Goal: Information Seeking & Learning: Compare options

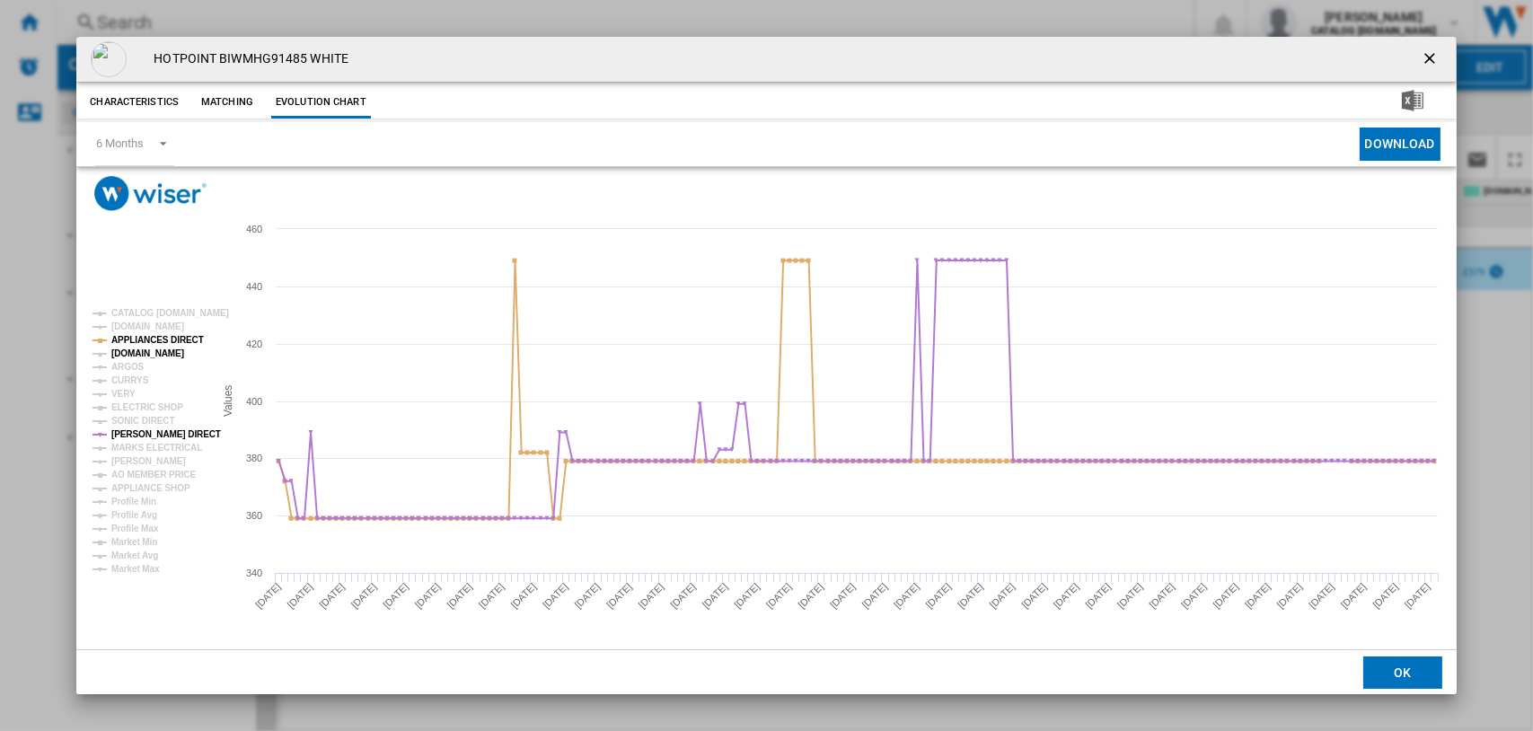
click at [137, 350] on tspan "[DOMAIN_NAME]" at bounding box center [147, 353] width 73 height 10
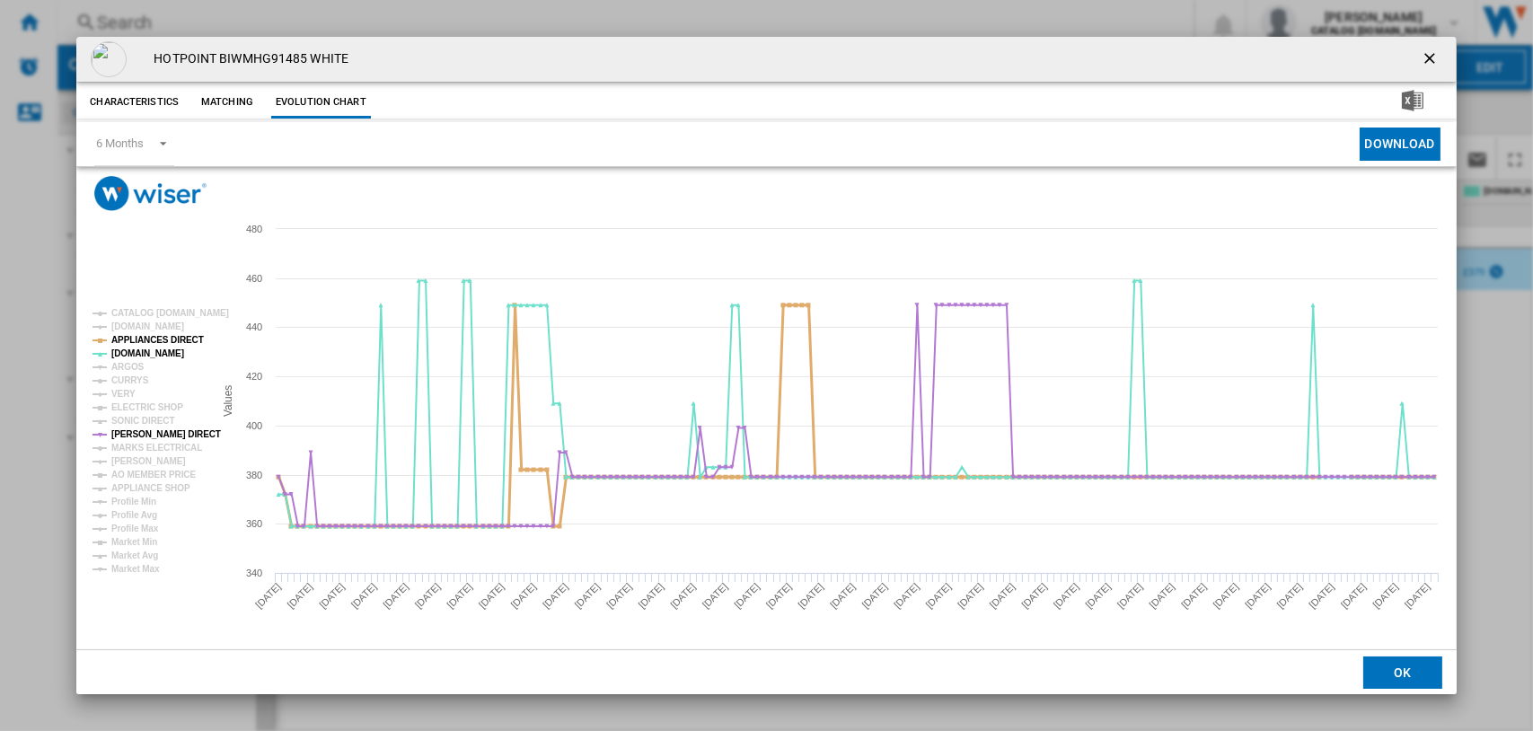
click at [138, 339] on tspan "APPLIANCES DIRECT" at bounding box center [157, 340] width 93 height 10
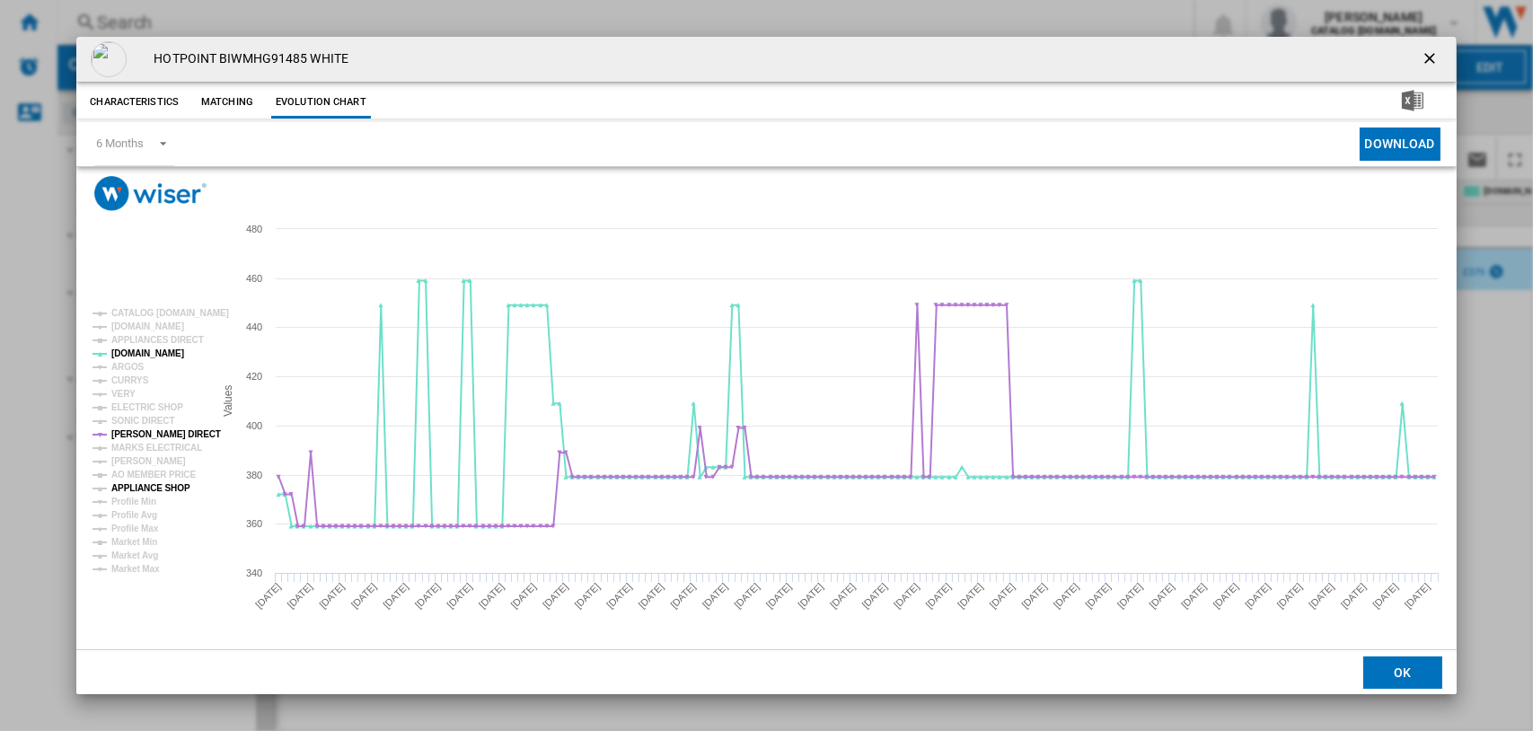
click at [145, 483] on tspan "APPLIANCE SHOP" at bounding box center [150, 488] width 79 height 10
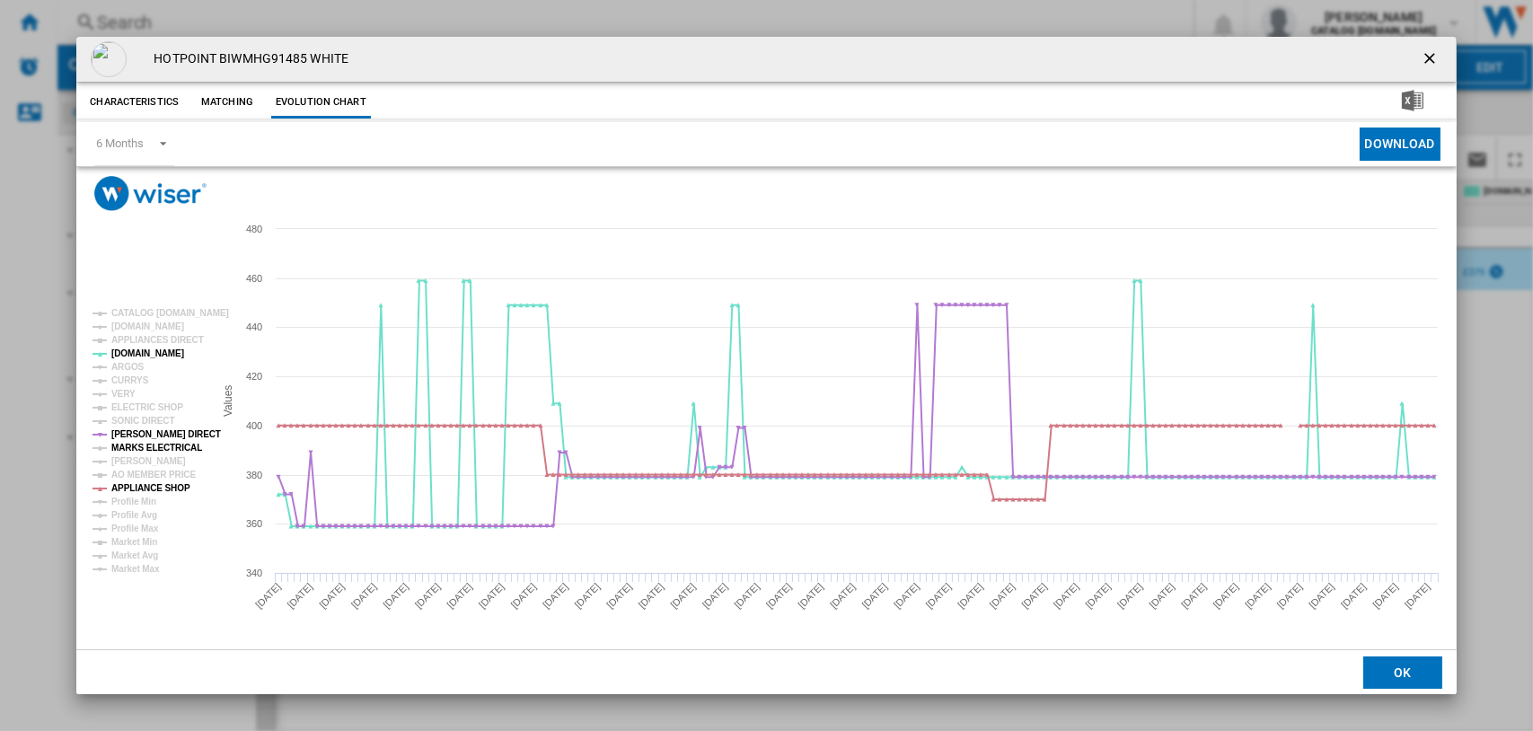
click at [171, 448] on tspan "MARKS ELECTRICAL" at bounding box center [156, 448] width 91 height 10
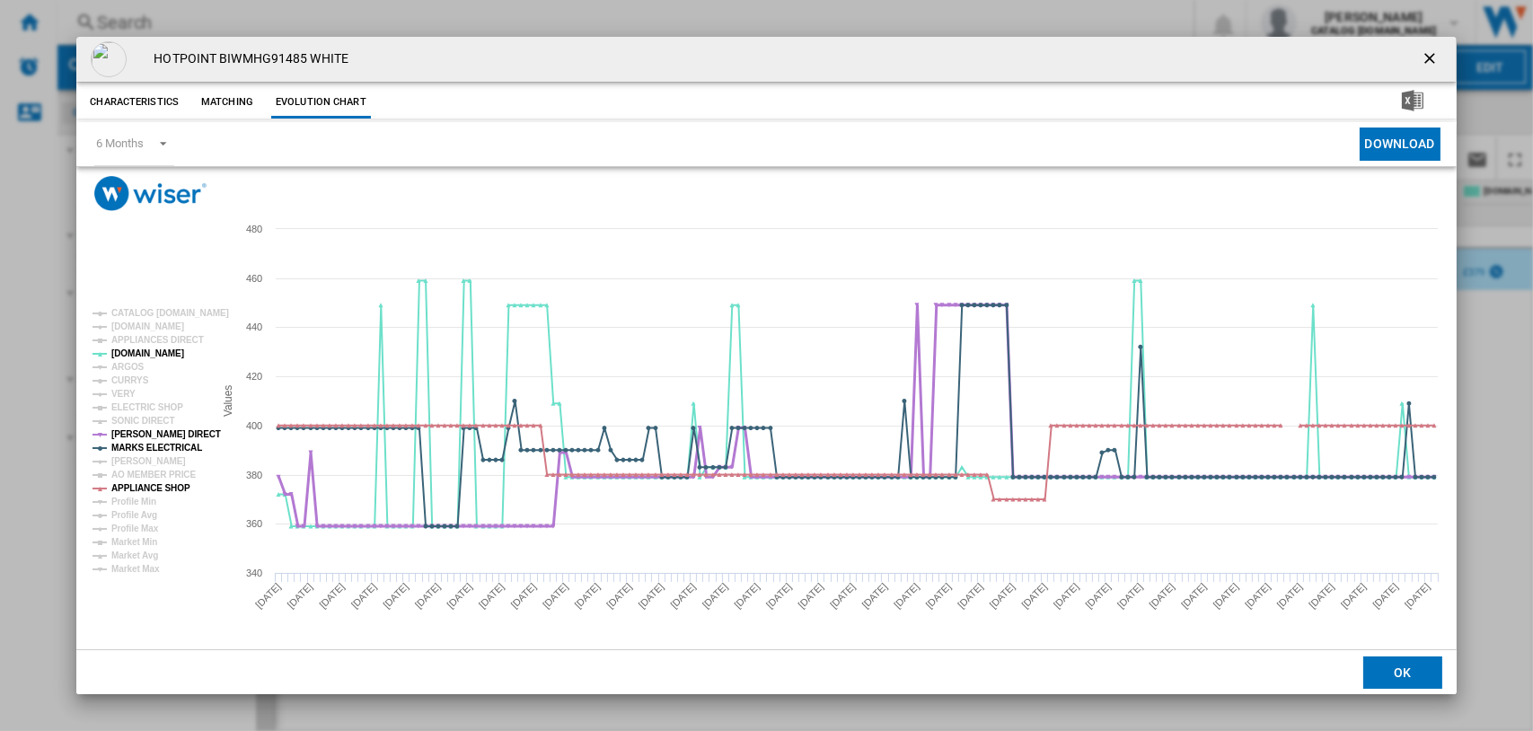
click at [145, 429] on tspan "[PERSON_NAME] DIRECT" at bounding box center [166, 434] width 110 height 10
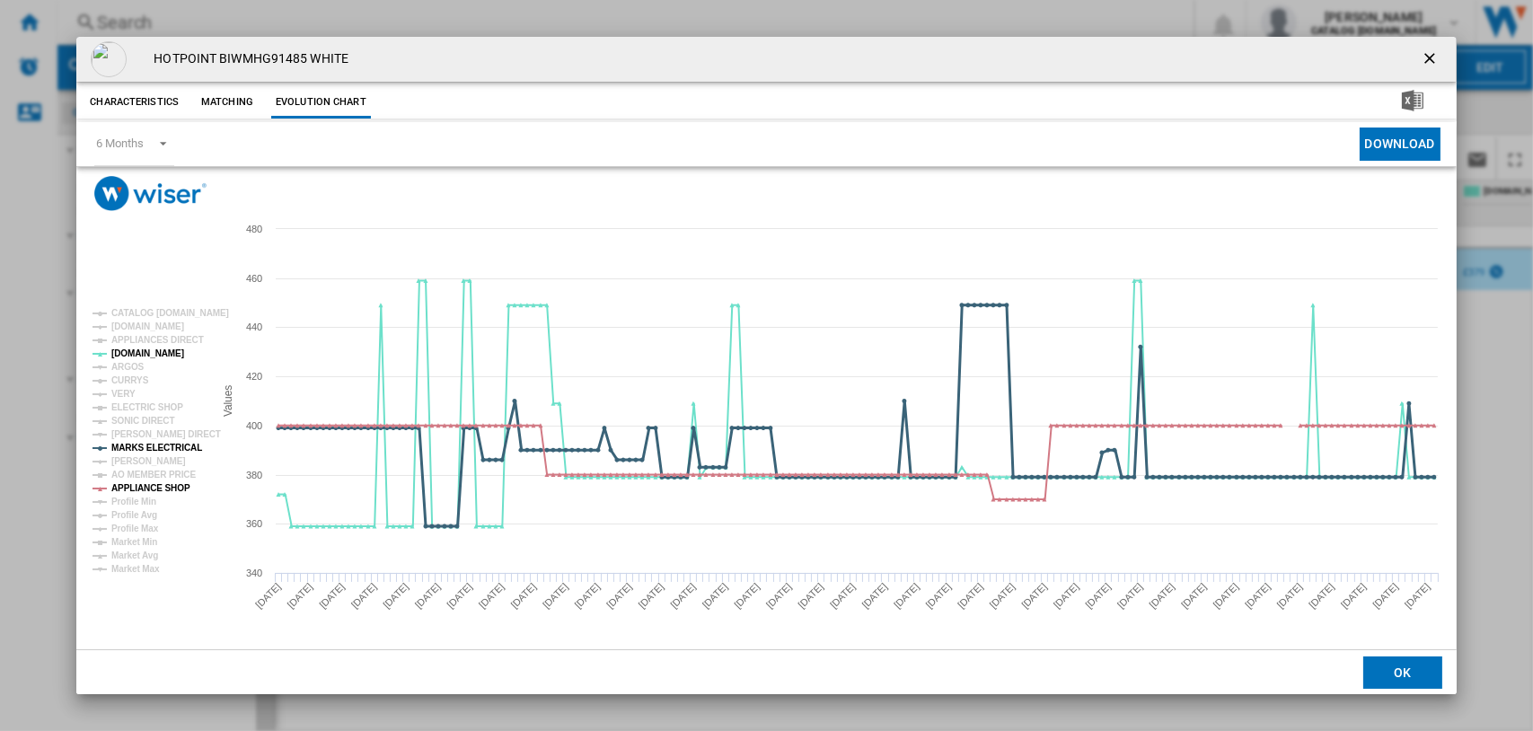
click at [147, 445] on tspan "MARKS ELECTRICAL" at bounding box center [156, 448] width 91 height 10
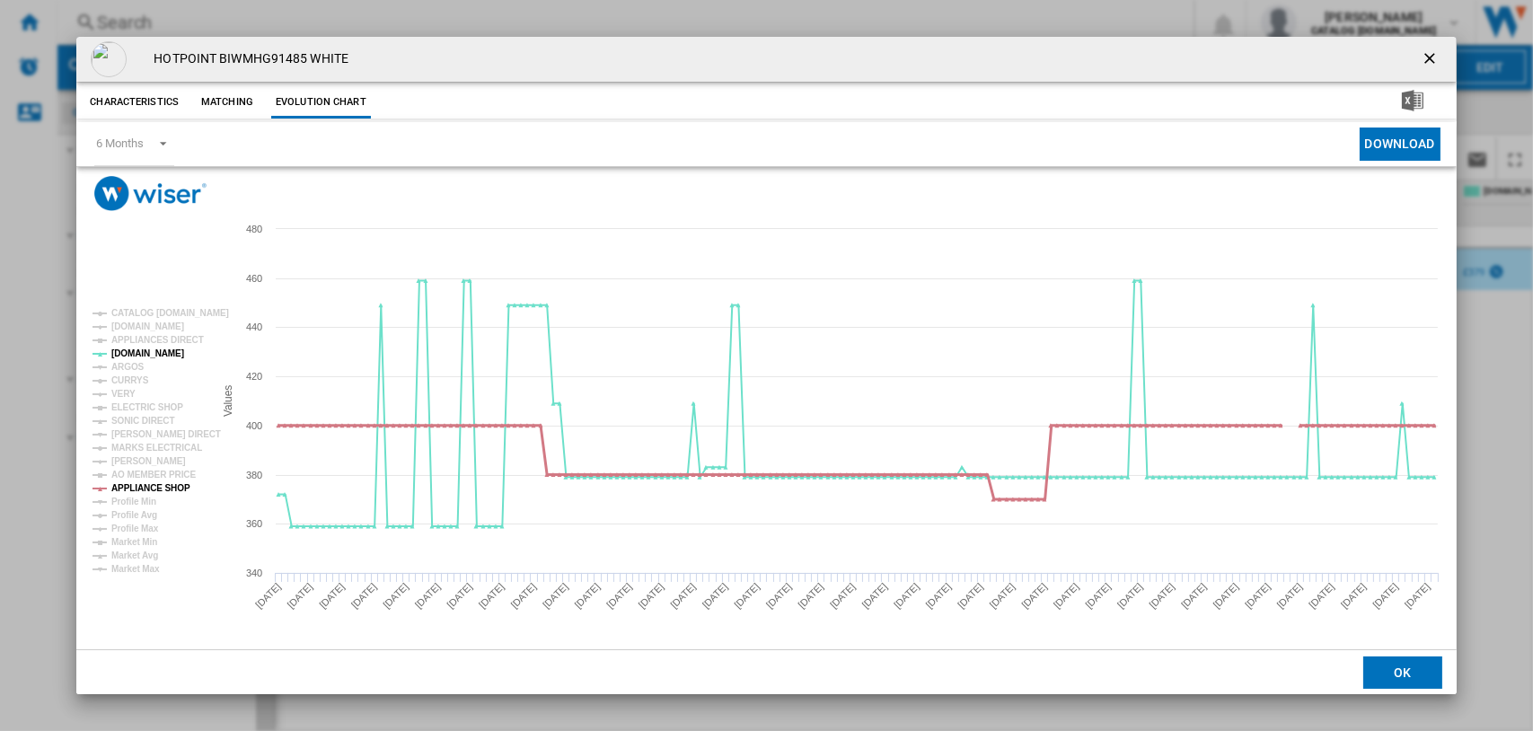
click at [150, 484] on tspan "APPLIANCE SHOP" at bounding box center [150, 488] width 79 height 10
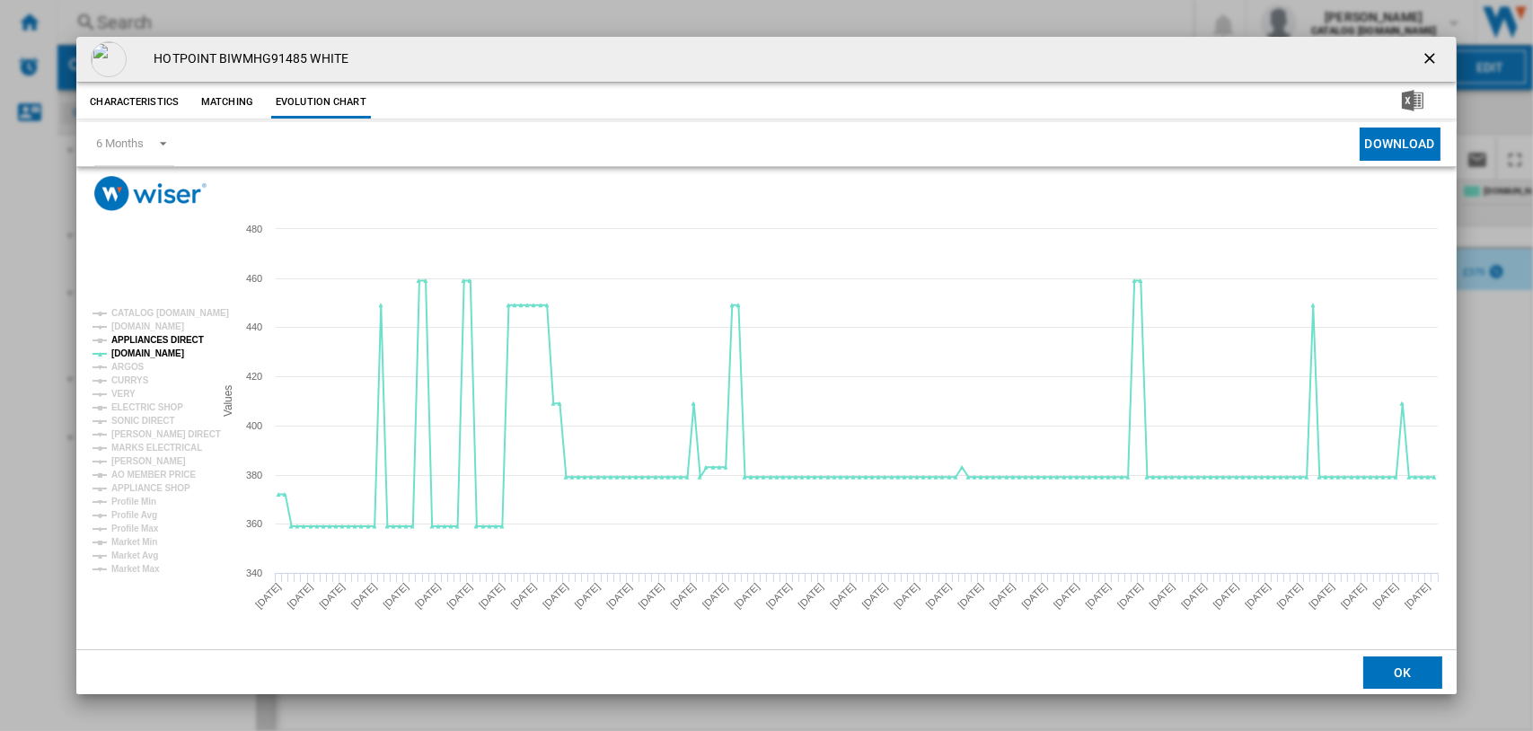
click at [138, 338] on tspan "APPLIANCES DIRECT" at bounding box center [157, 340] width 93 height 10
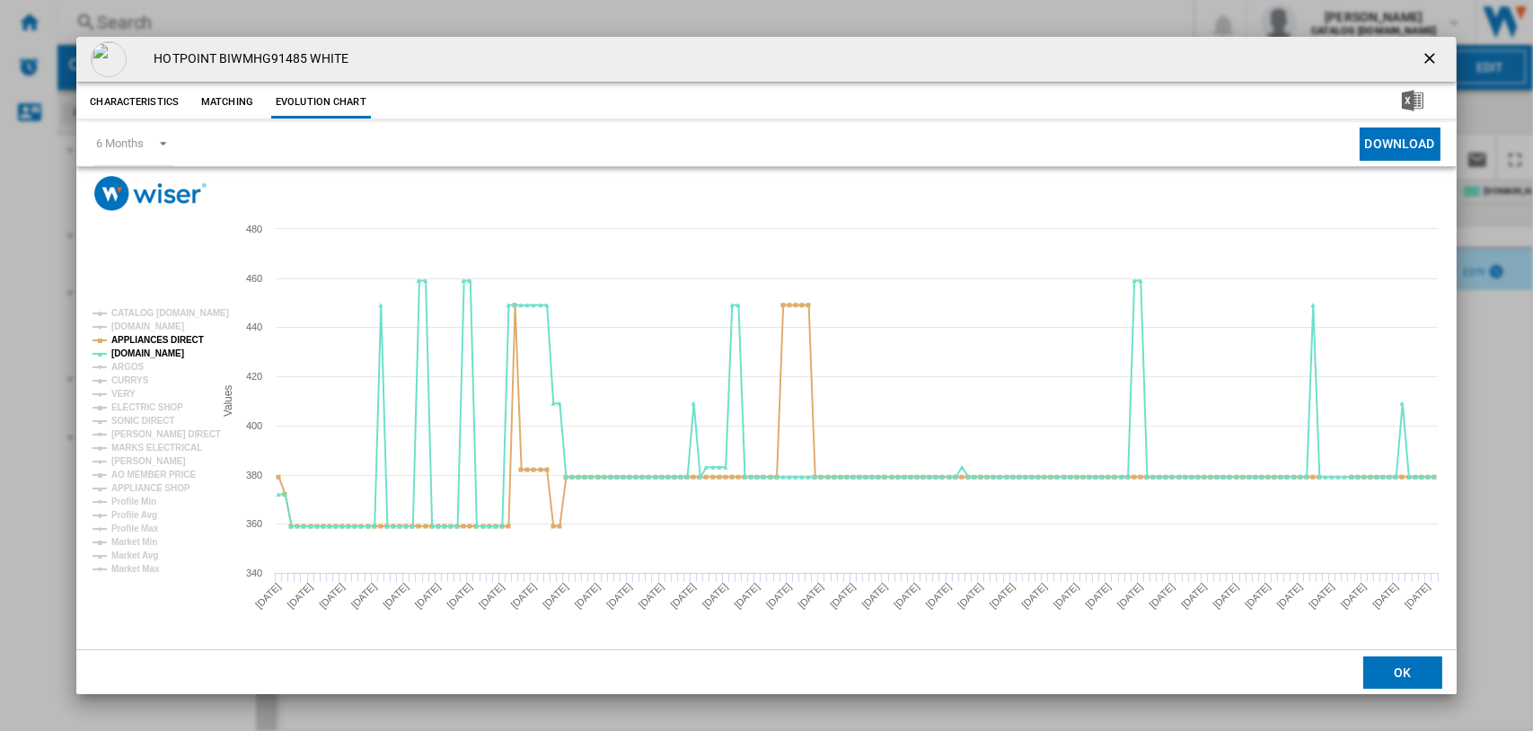
click at [222, 54] on h4 "HOTPOINT BIWMHG91485 WHITE" at bounding box center [247, 59] width 204 height 18
drag, startPoint x: 221, startPoint y: 54, endPoint x: 308, endPoint y: 59, distance: 87.3
click at [308, 59] on h4 "HOTPOINT BIWMHG91485 WHITE" at bounding box center [247, 59] width 204 height 18
drag, startPoint x: 308, startPoint y: 59, endPoint x: 277, endPoint y: 64, distance: 31.8
copy h4 "BIWMHG91485"
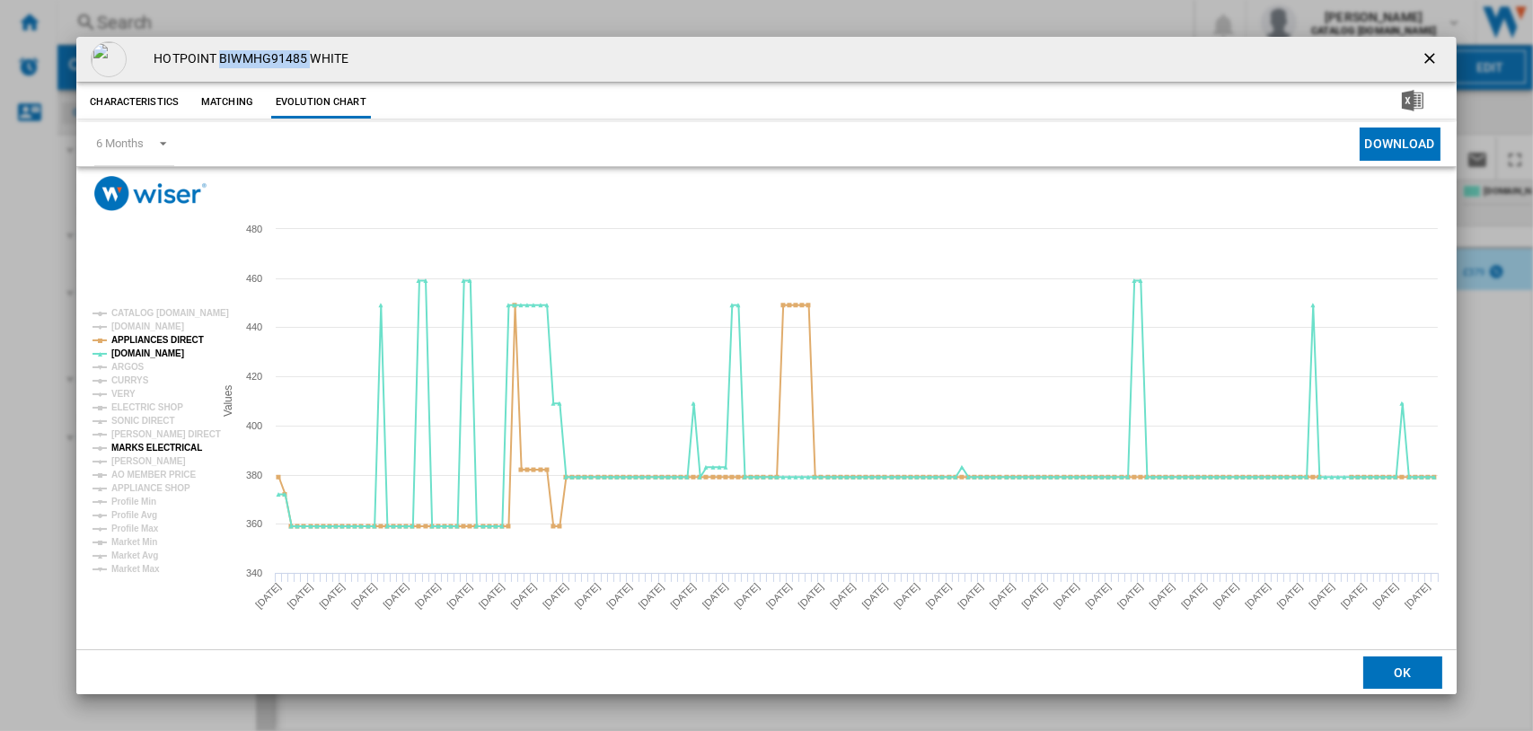
click at [138, 448] on tspan "MARKS ELECTRICAL" at bounding box center [156, 448] width 91 height 10
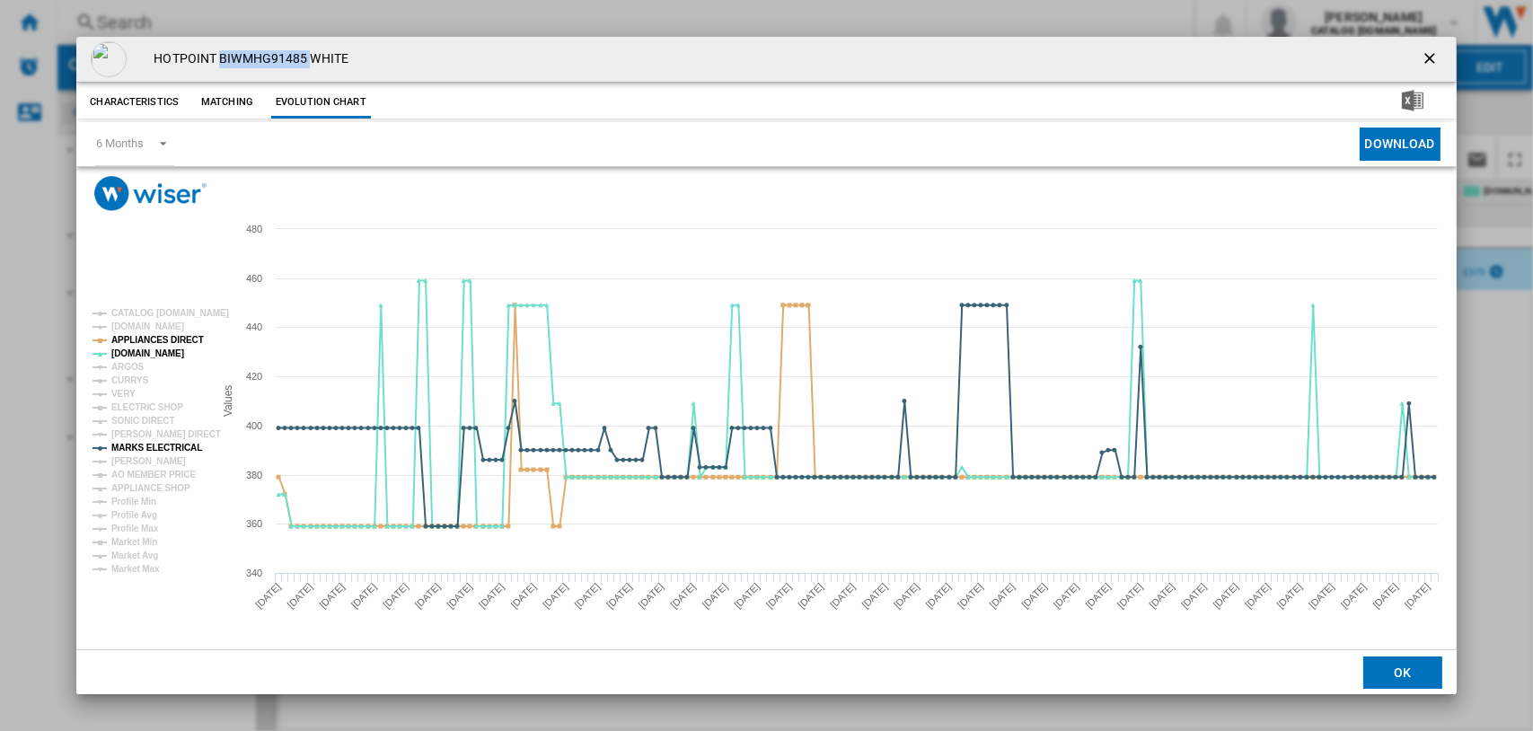
click at [1388, 142] on button "Download" at bounding box center [1400, 144] width 81 height 33
click at [663, 209] on div "Please wait... Created with Highcharts 5.0.14 Values 400 340 360 380 420 440 46…" at bounding box center [766, 408] width 1380 height 483
click at [124, 392] on tspan "VERY" at bounding box center [123, 394] width 24 height 10
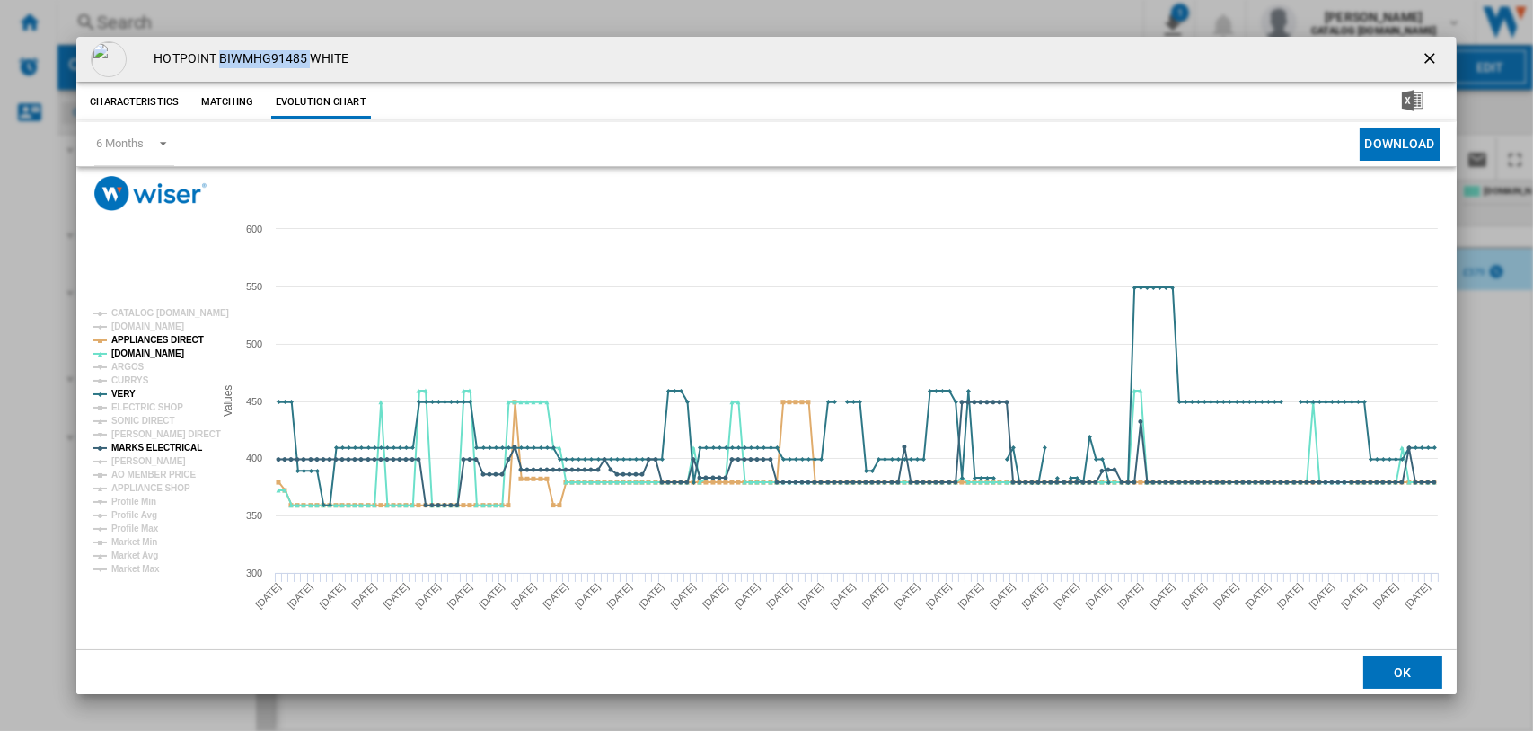
click at [124, 392] on tspan "VERY" at bounding box center [123, 394] width 24 height 10
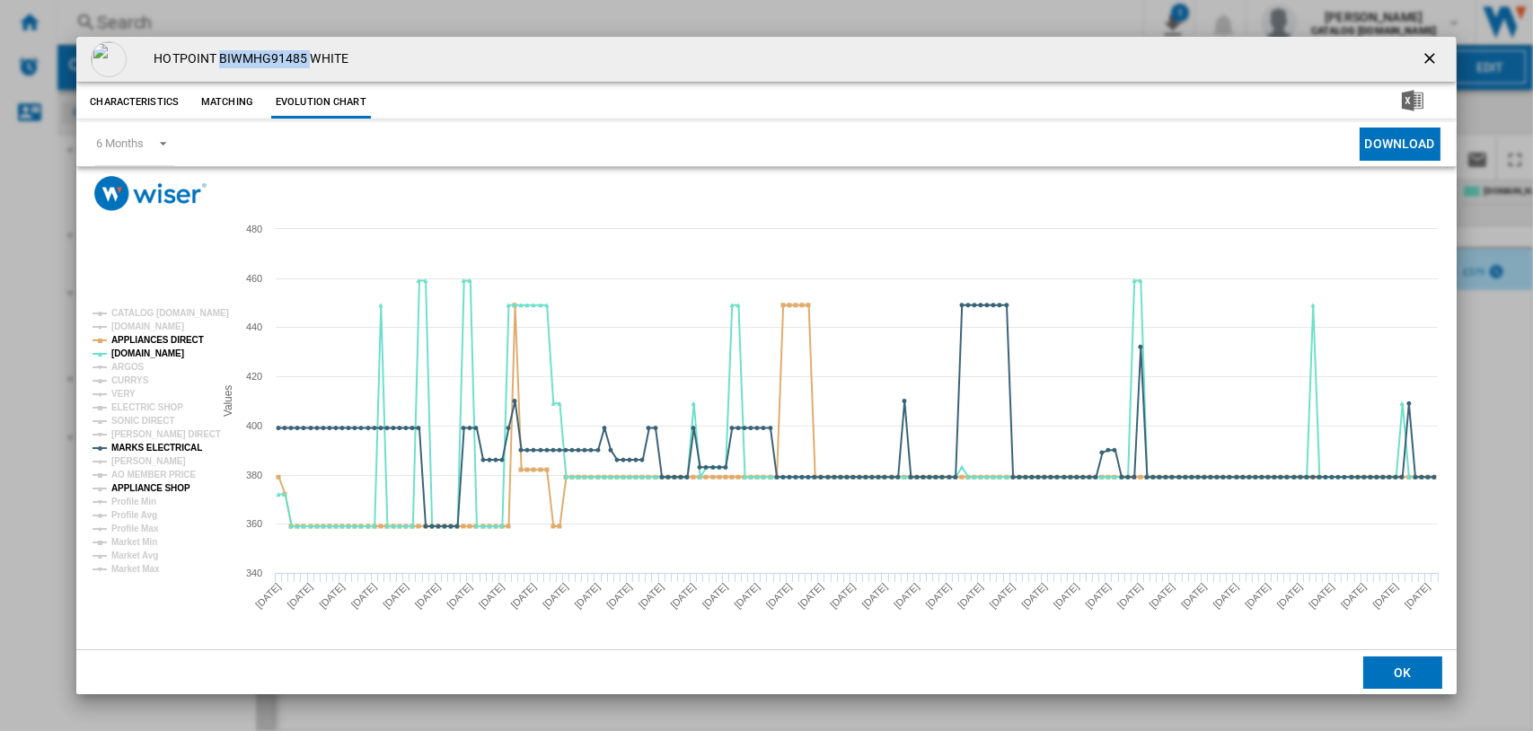
click at [152, 489] on tspan "APPLIANCE SHOP" at bounding box center [150, 488] width 79 height 10
click at [127, 366] on tspan "ARGOS" at bounding box center [127, 367] width 33 height 10
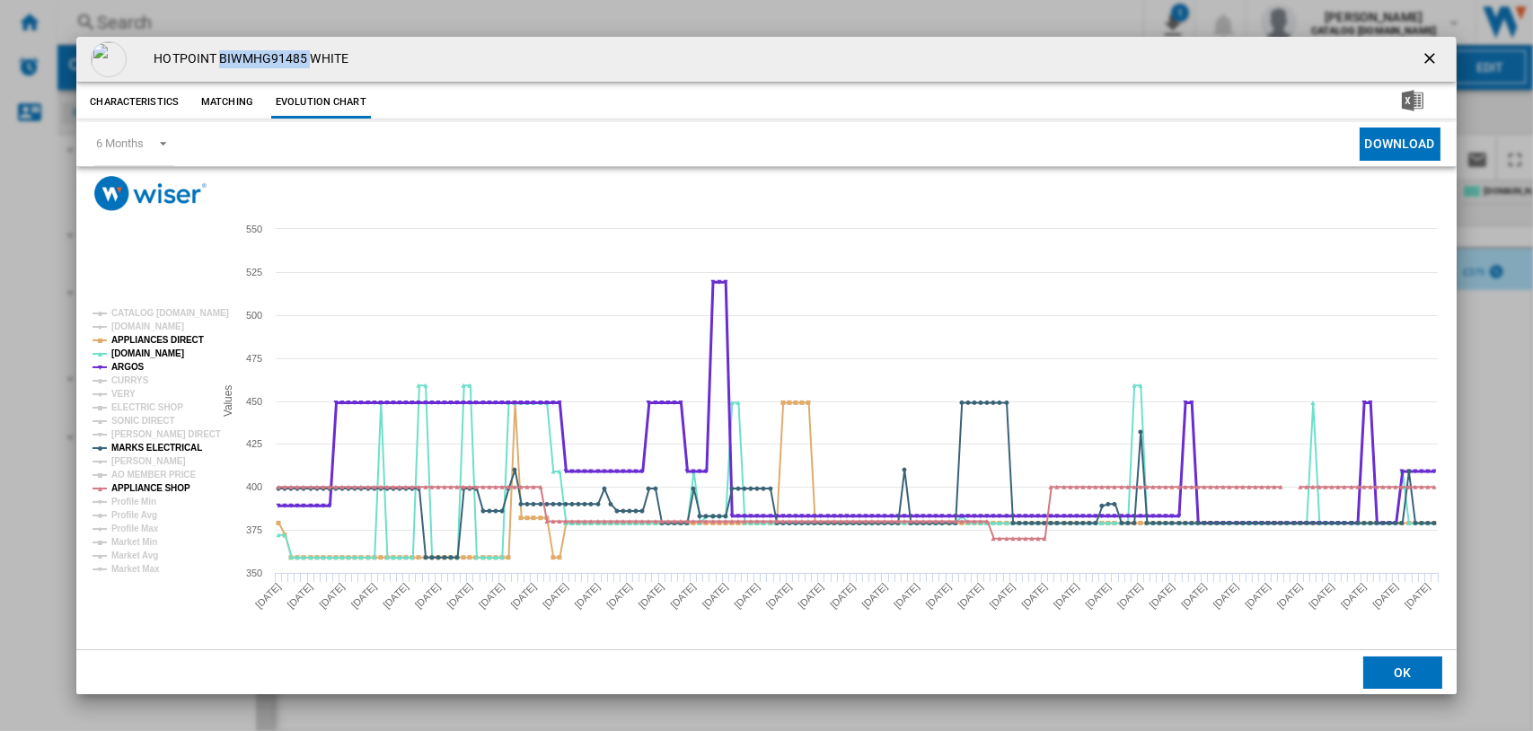
click at [127, 366] on tspan "ARGOS" at bounding box center [127, 367] width 33 height 10
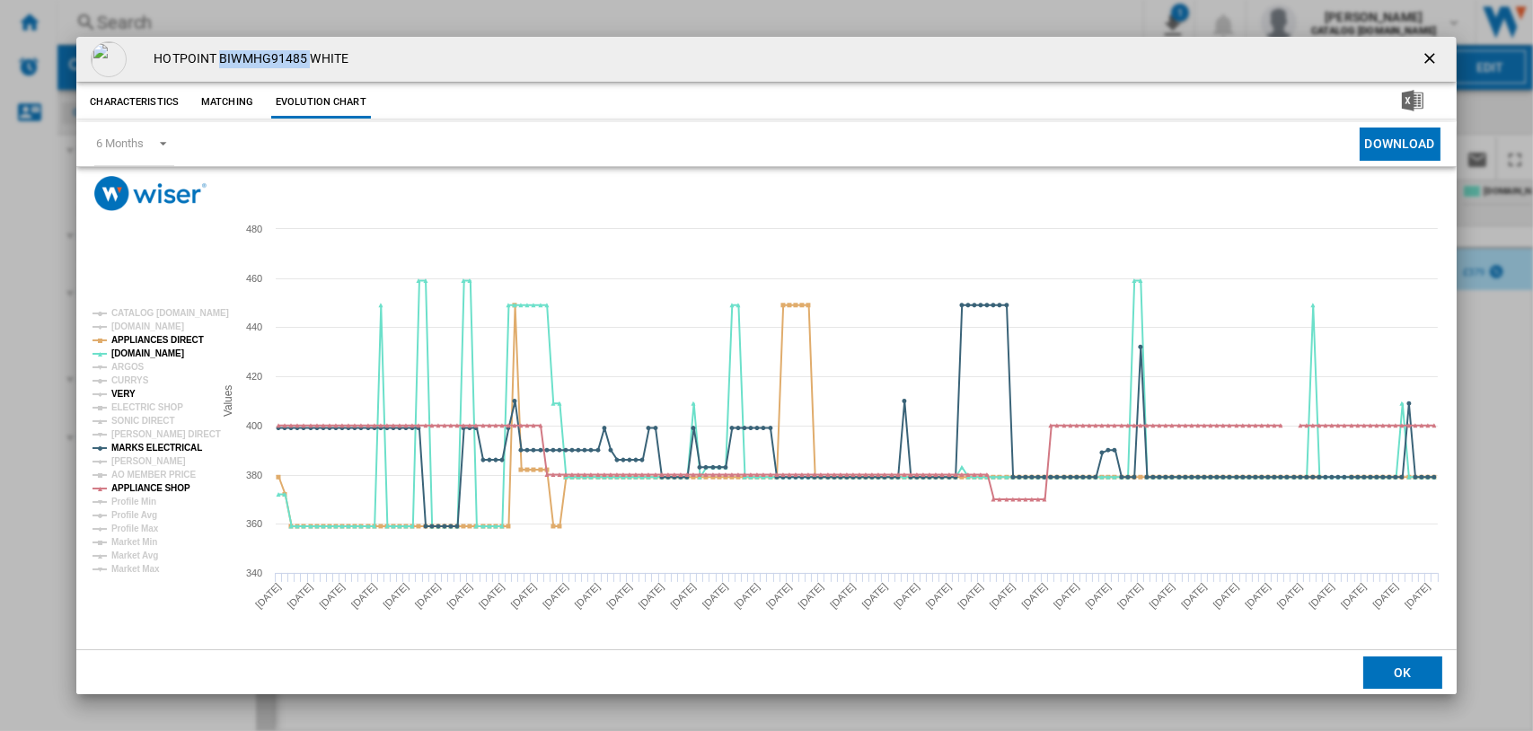
click at [127, 394] on tspan "VERY" at bounding box center [123, 394] width 24 height 10
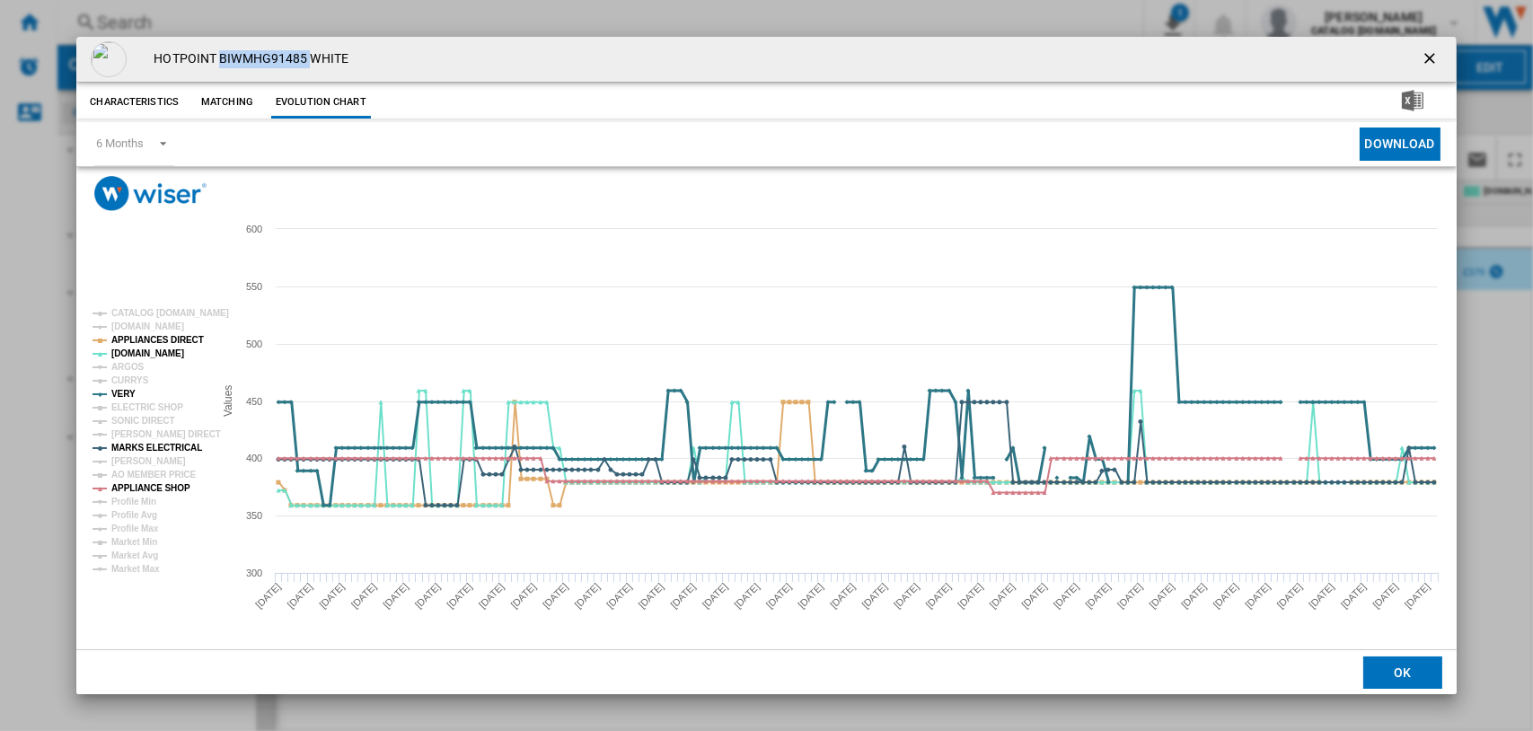
click at [128, 394] on tspan "VERY" at bounding box center [123, 394] width 24 height 10
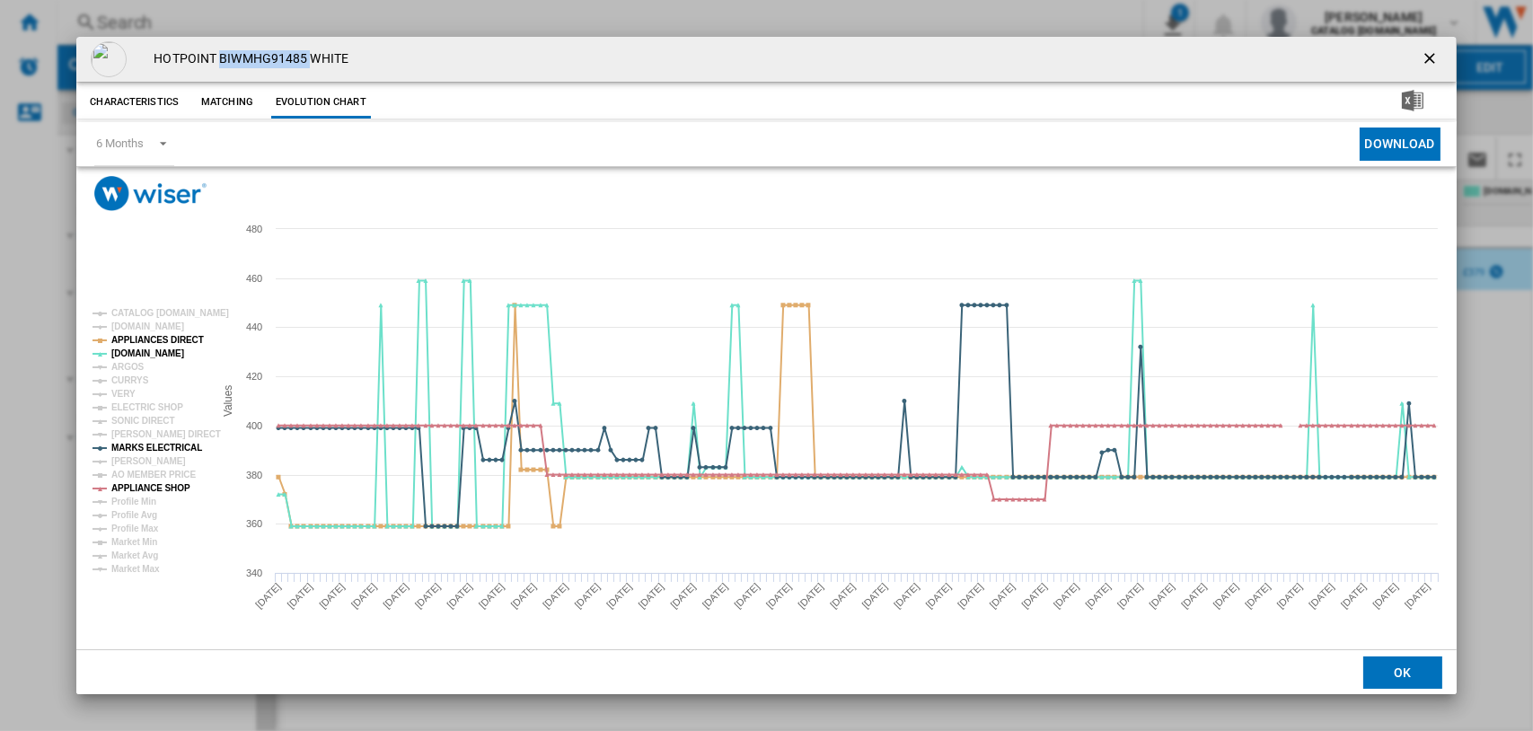
click at [128, 394] on tspan "VERY" at bounding box center [123, 394] width 24 height 10
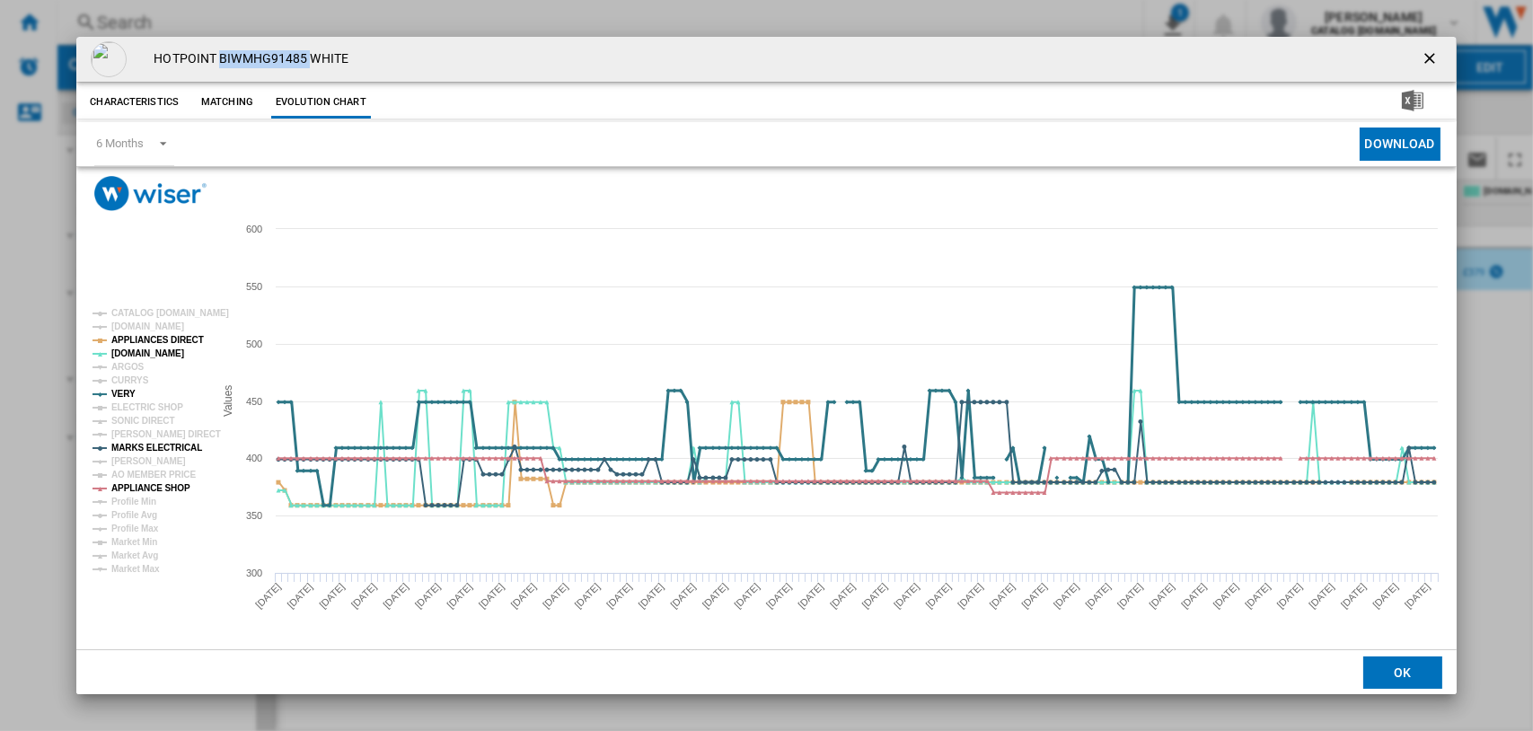
click at [128, 394] on tspan "VERY" at bounding box center [123, 394] width 24 height 10
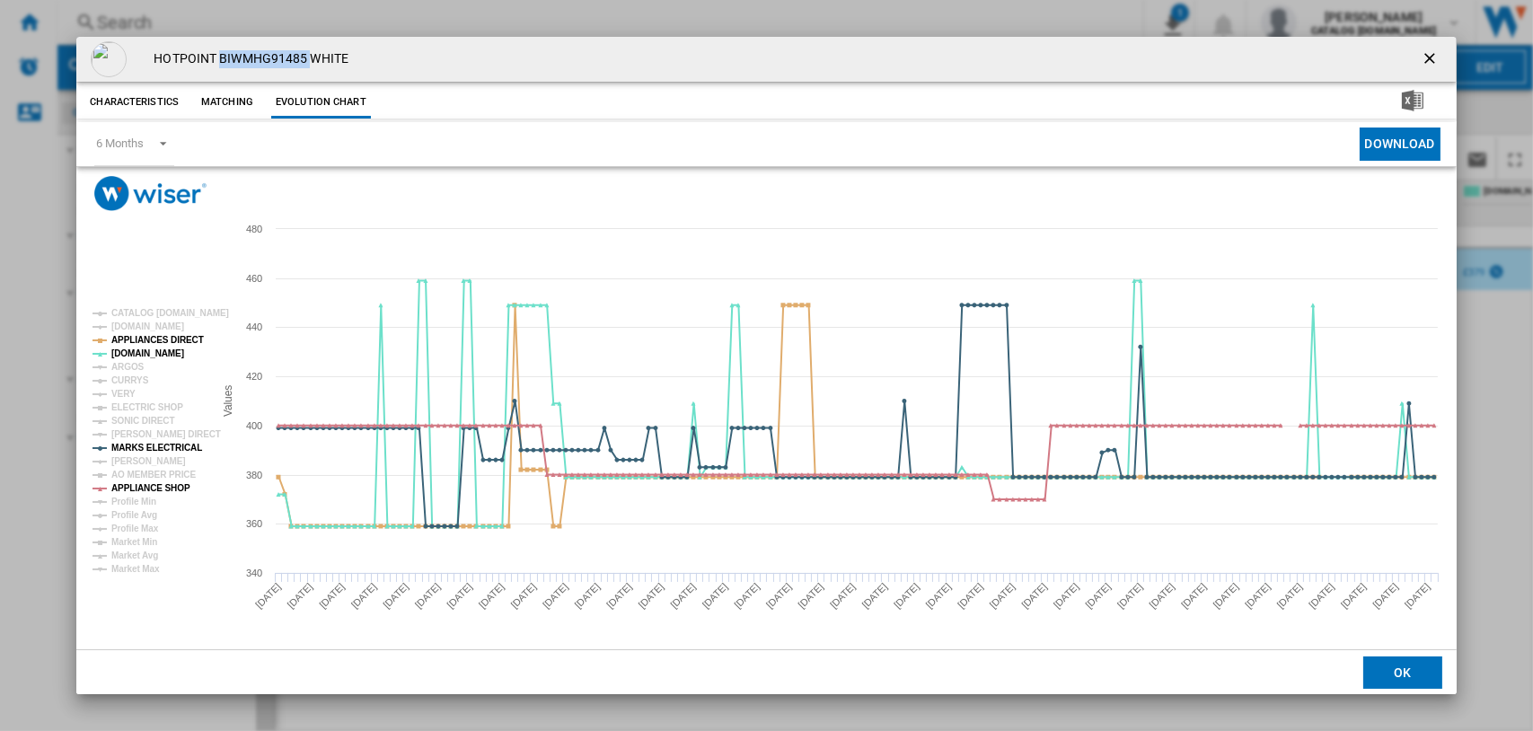
click at [128, 394] on tspan "VERY" at bounding box center [123, 394] width 24 height 10
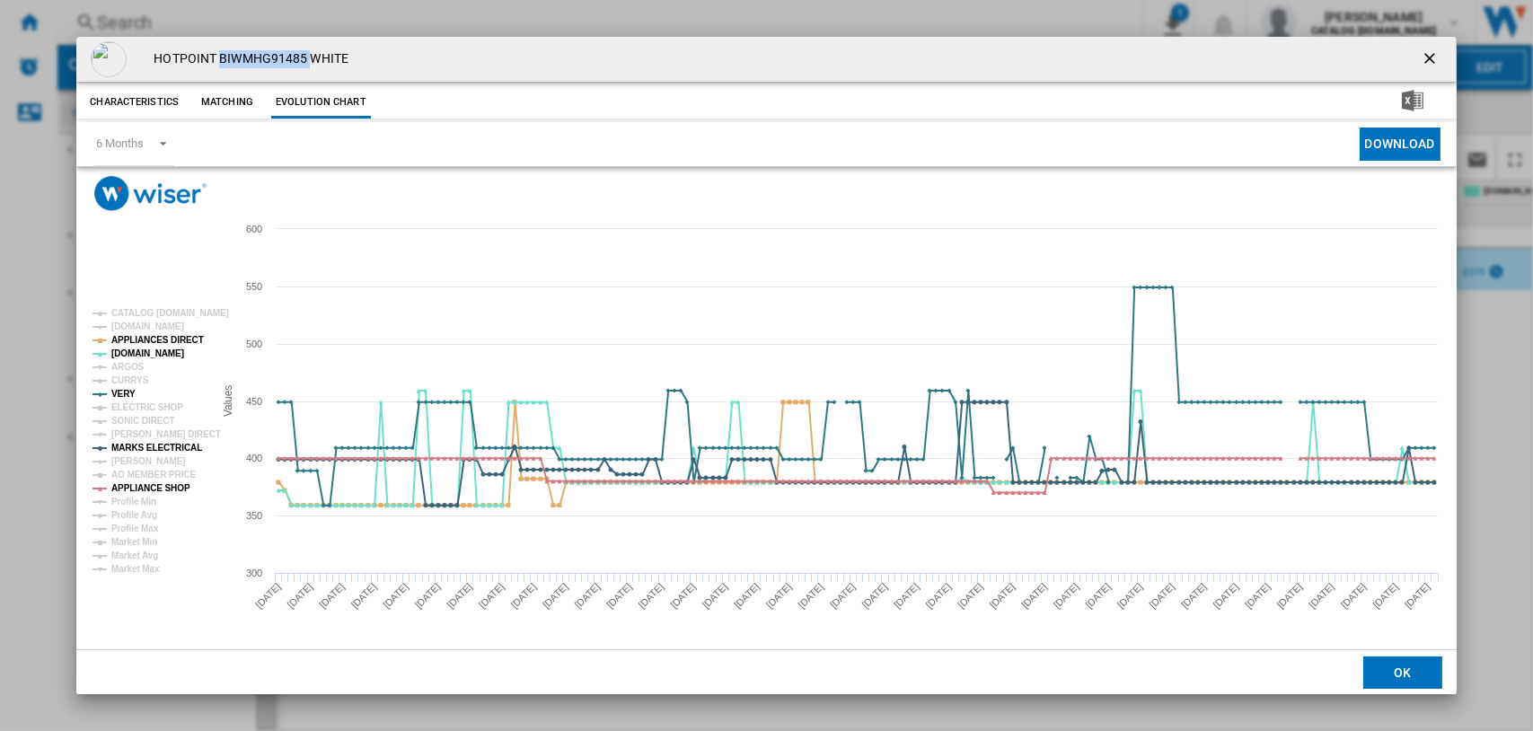
click at [1432, 54] on ng-md-icon "getI18NText('BUTTONS.CLOSE_DIALOG')" at bounding box center [1432, 60] width 22 height 22
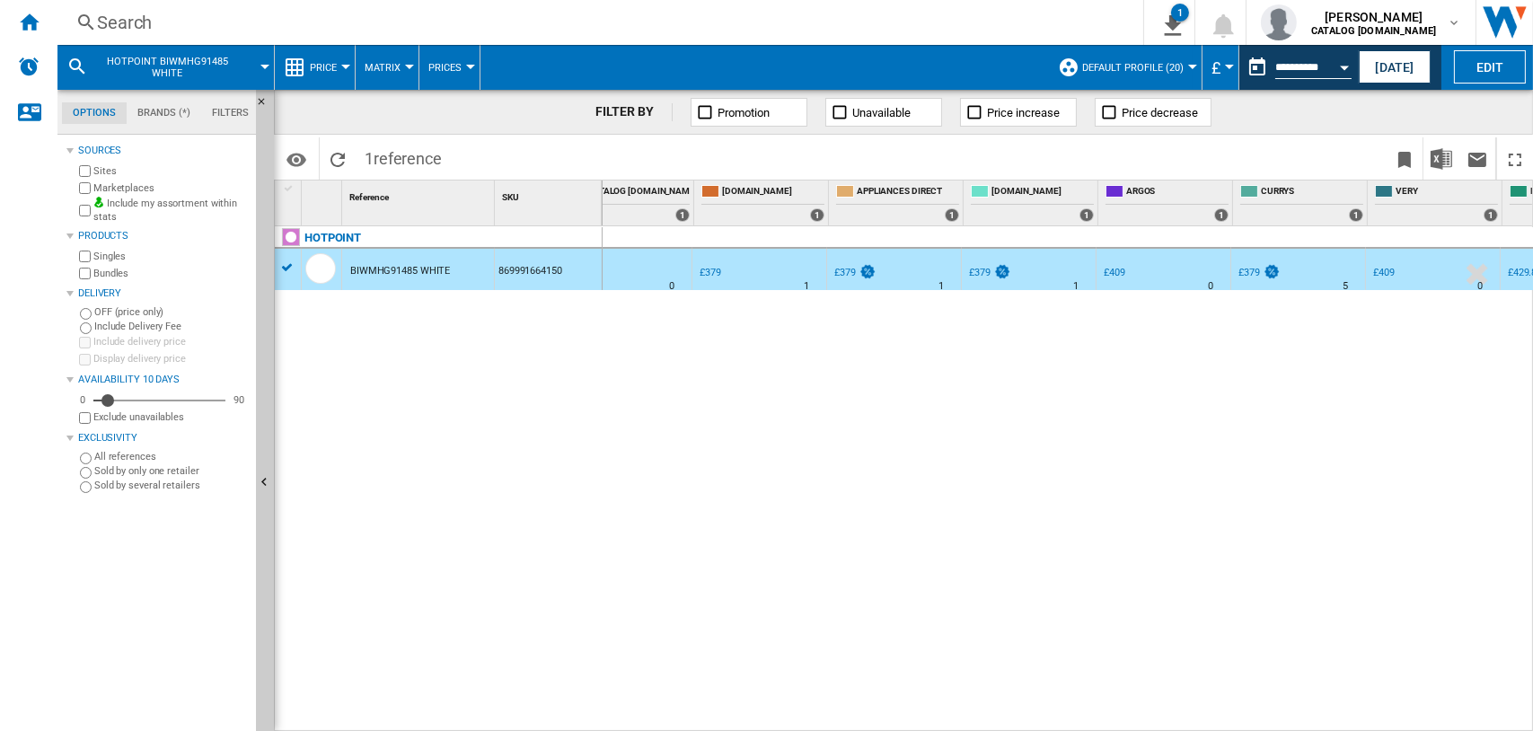
scroll to position [0, 494]
click at [1253, 267] on div "£379" at bounding box center [1250, 273] width 22 height 12
click at [1248, 267] on div "£379" at bounding box center [1250, 273] width 22 height 12
click at [1246, 274] on div "£379" at bounding box center [1250, 273] width 22 height 12
